Goal: Find specific page/section: Find specific page/section

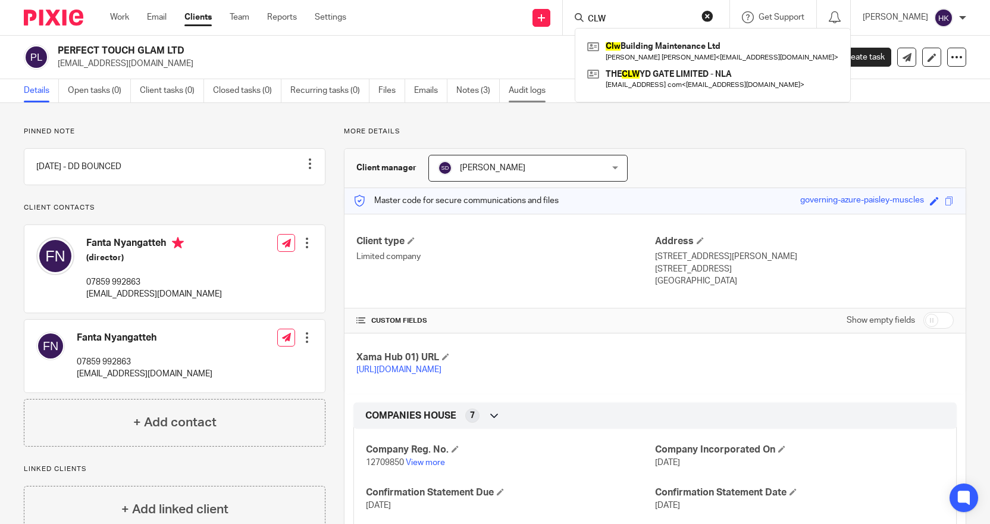
type input "CLW"
click button "submit" at bounding box center [0, 0] width 0 height 0
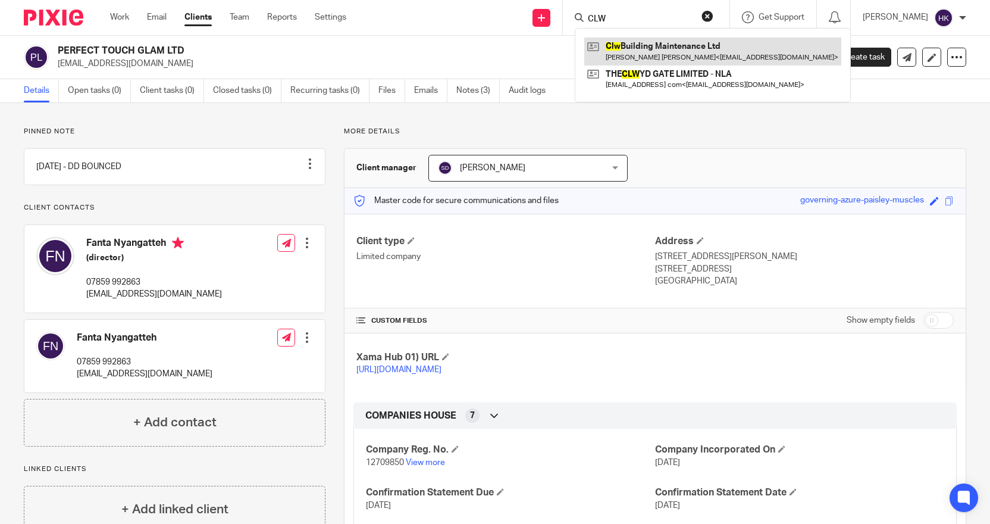
click at [640, 45] on link at bounding box center [712, 50] width 257 height 27
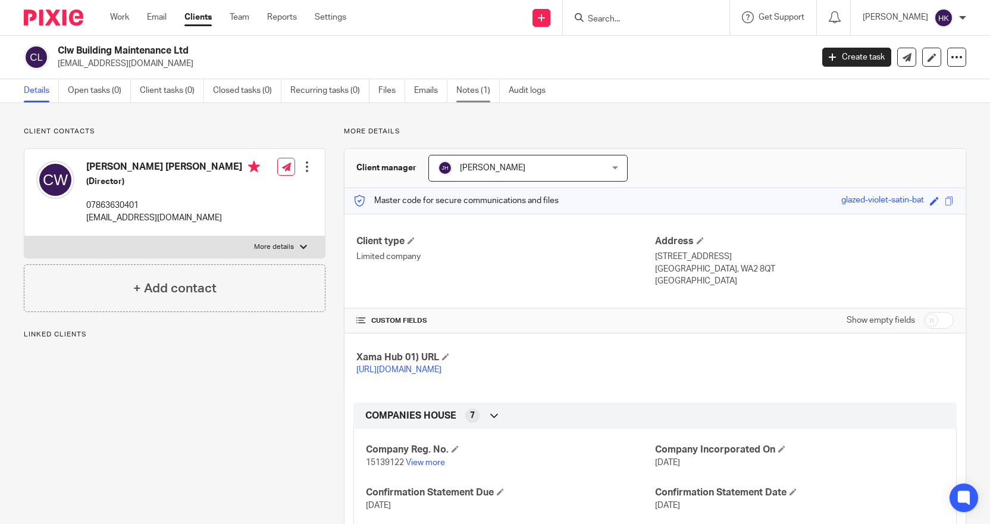
click at [470, 95] on link "Notes (1)" at bounding box center [478, 90] width 43 height 23
